Goal: Check status: Check status

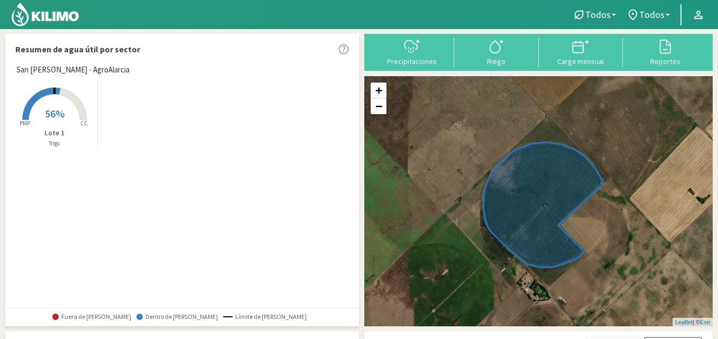
click at [66, 110] on rect at bounding box center [54, 121] width 85 height 85
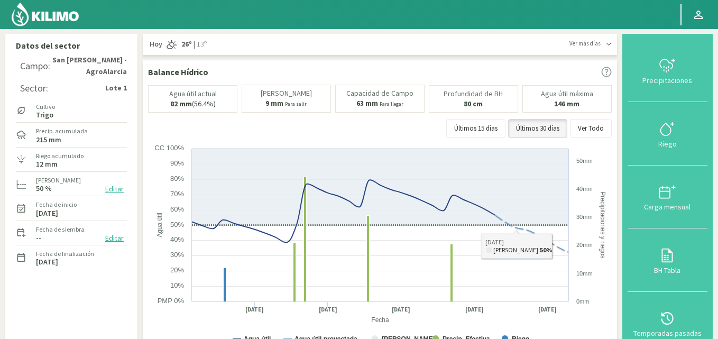
click at [471, 48] on div "Hoy 26º | 13º" at bounding box center [358, 44] width 421 height 11
